Goal: Information Seeking & Learning: Find specific fact

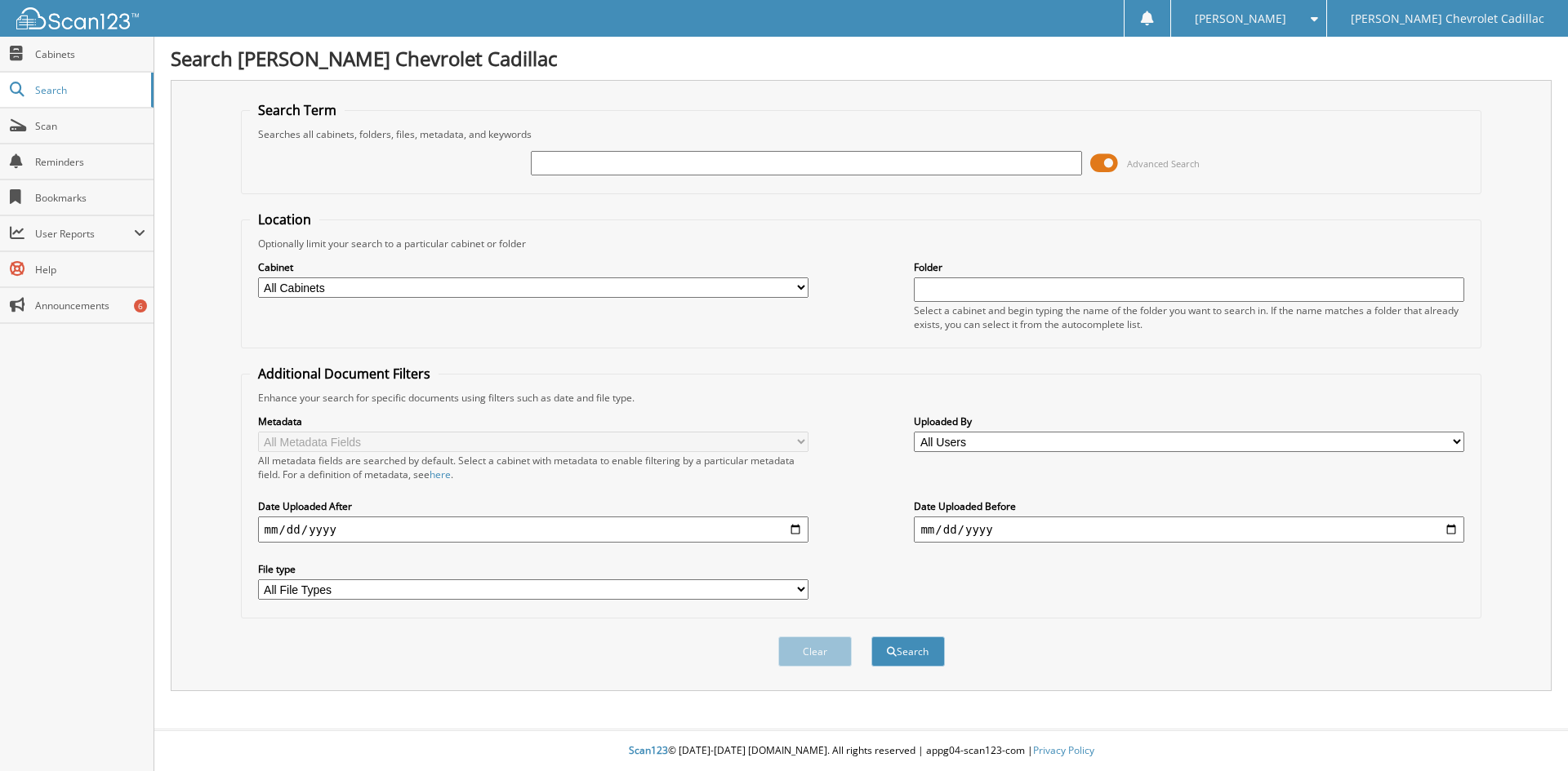
click at [546, 161] on input "text" at bounding box center [806, 163] width 550 height 24
type input "[PERSON_NAME]"
click at [871, 637] on button "Search" at bounding box center [907, 651] width 73 height 30
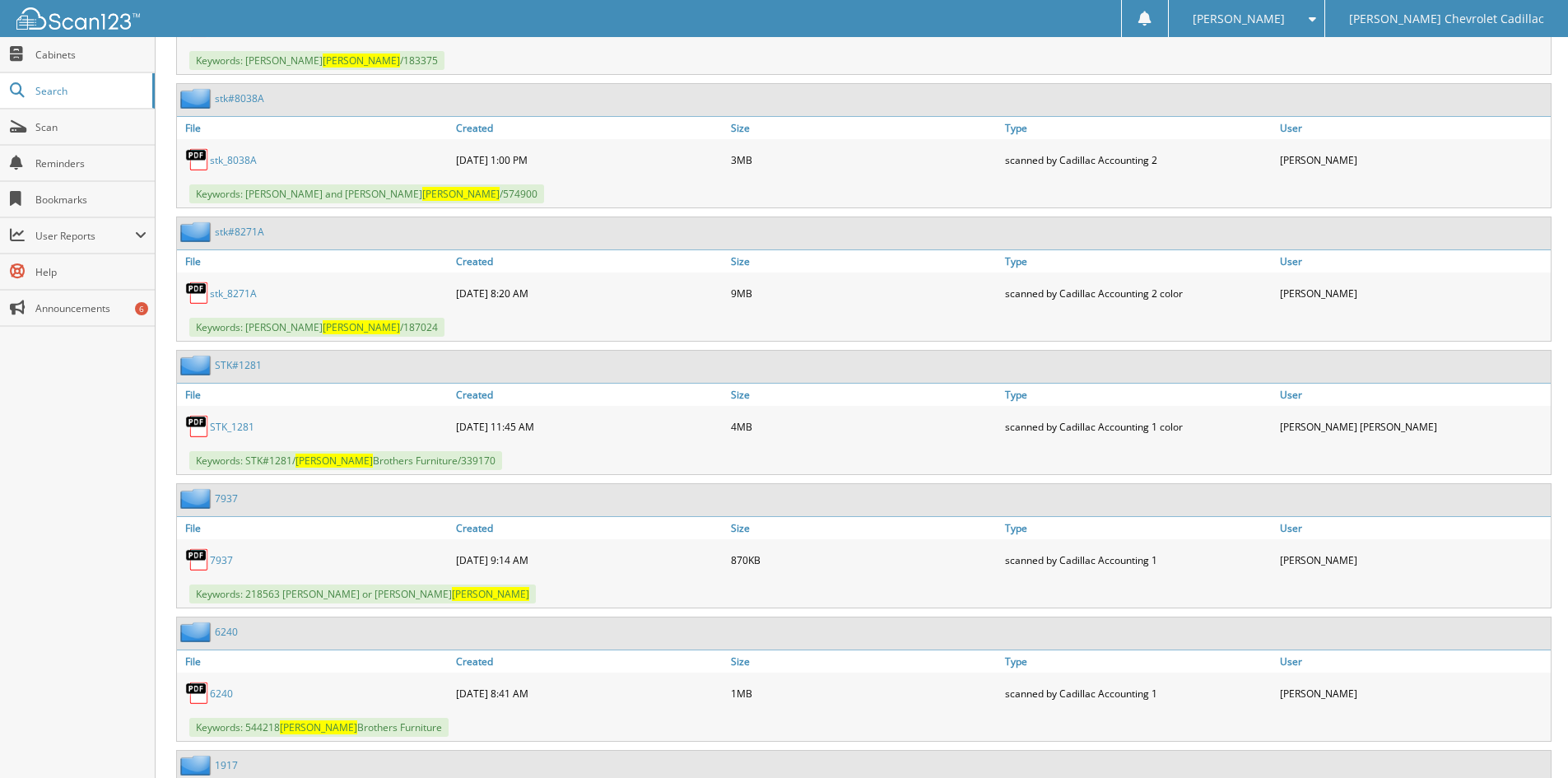
scroll to position [1977, 0]
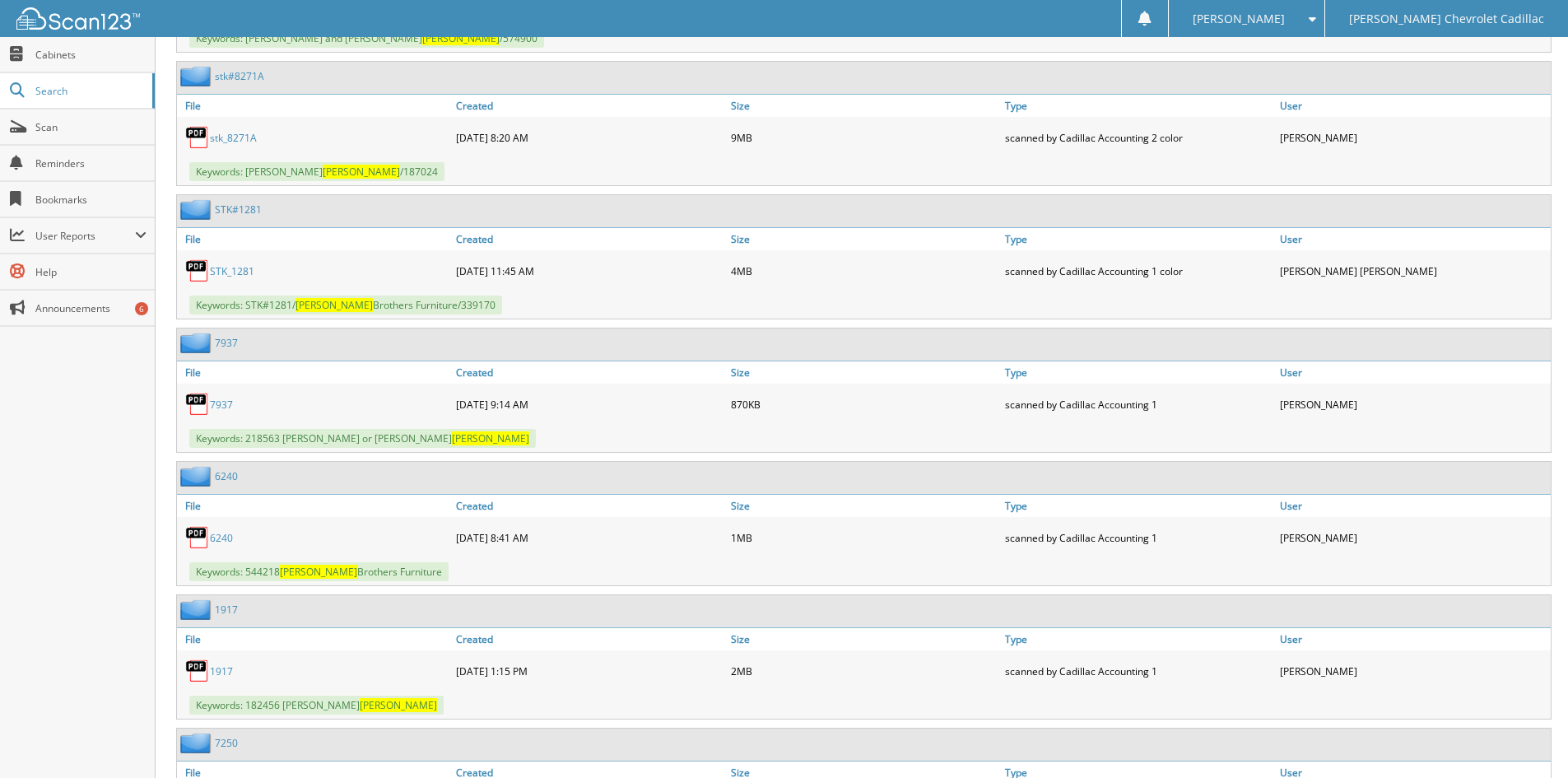
click at [238, 272] on link "STK_1281" at bounding box center [232, 271] width 45 height 14
